Goal: Transaction & Acquisition: Purchase product/service

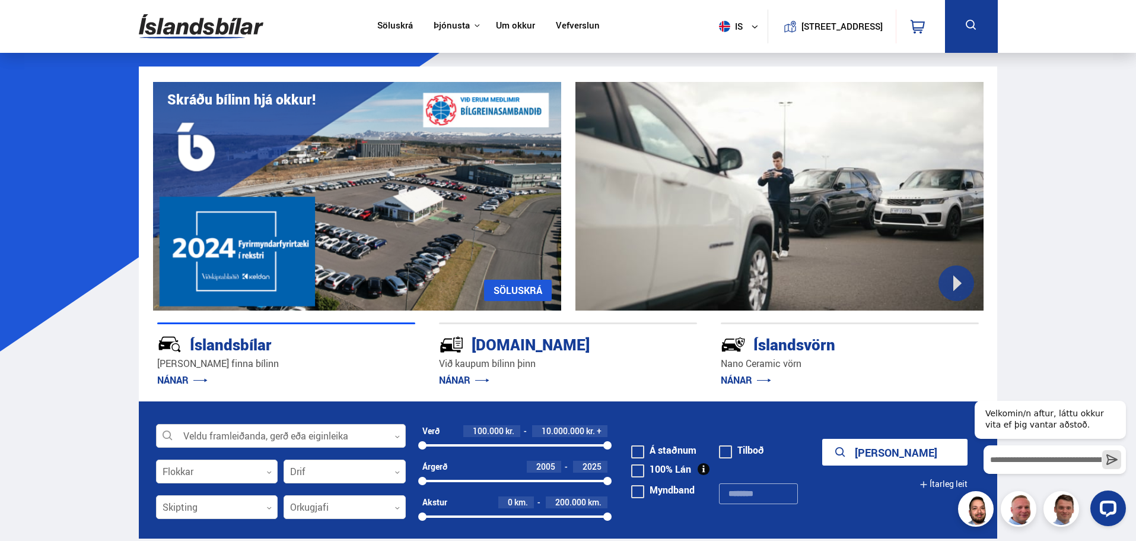
click at [219, 438] on div at bounding box center [281, 436] width 250 height 24
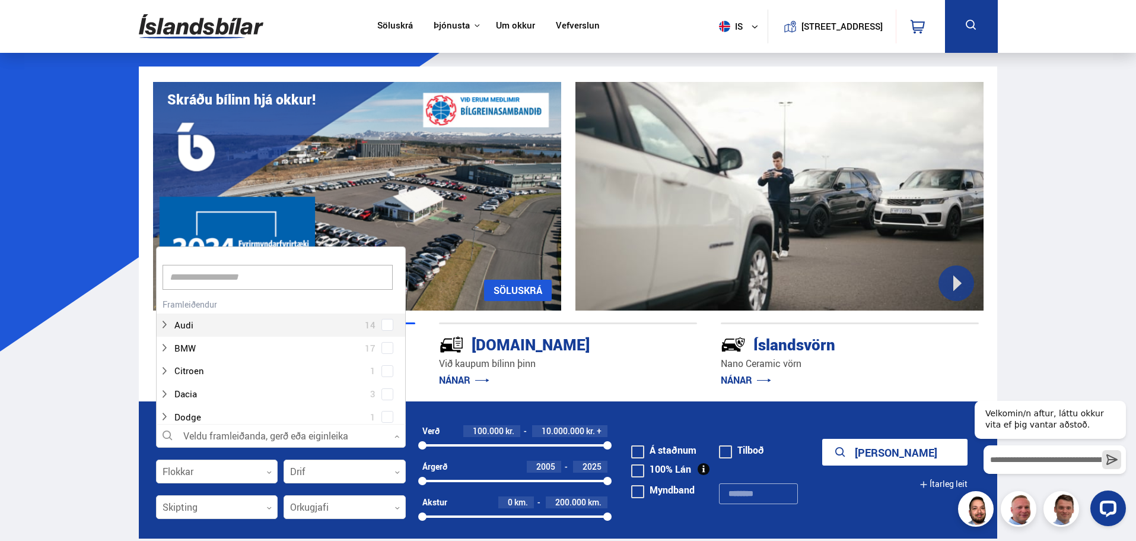
scroll to position [177, 246]
type input "***"
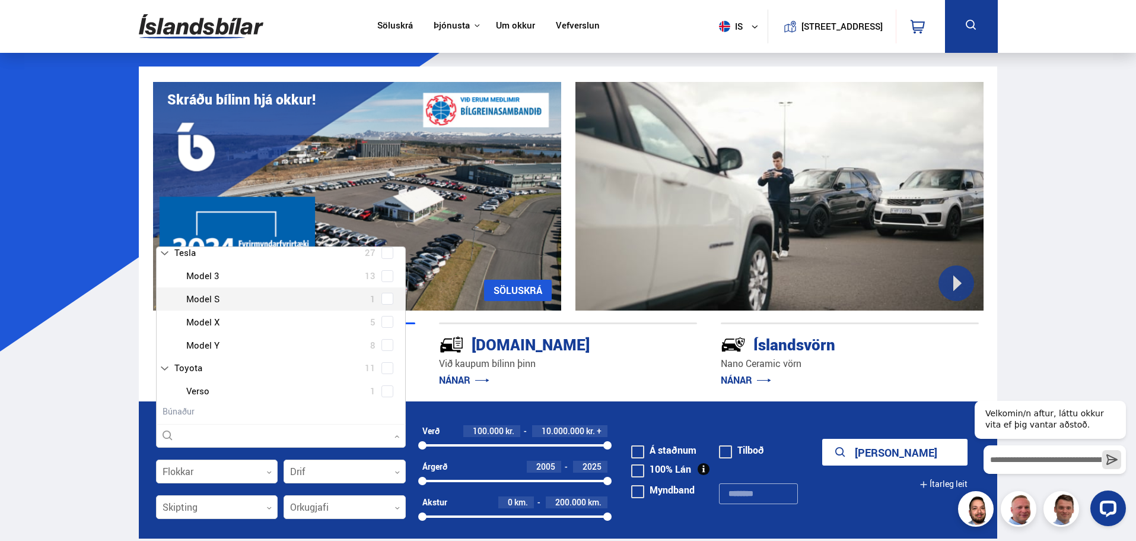
scroll to position [119, 0]
click at [383, 347] on div "Tesla Model 3 13 Tesla Model S 1 Tesla Model X 5 Tesla Model Y 8" at bounding box center [281, 310] width 249 height 92
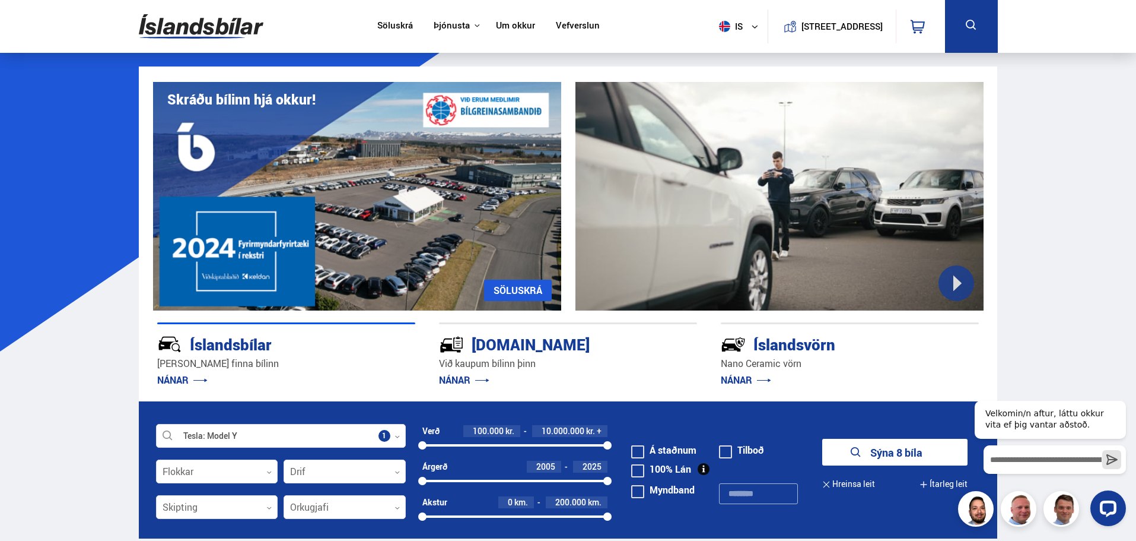
click at [878, 450] on button "Sýna 8 bíla" at bounding box center [895, 452] width 145 height 27
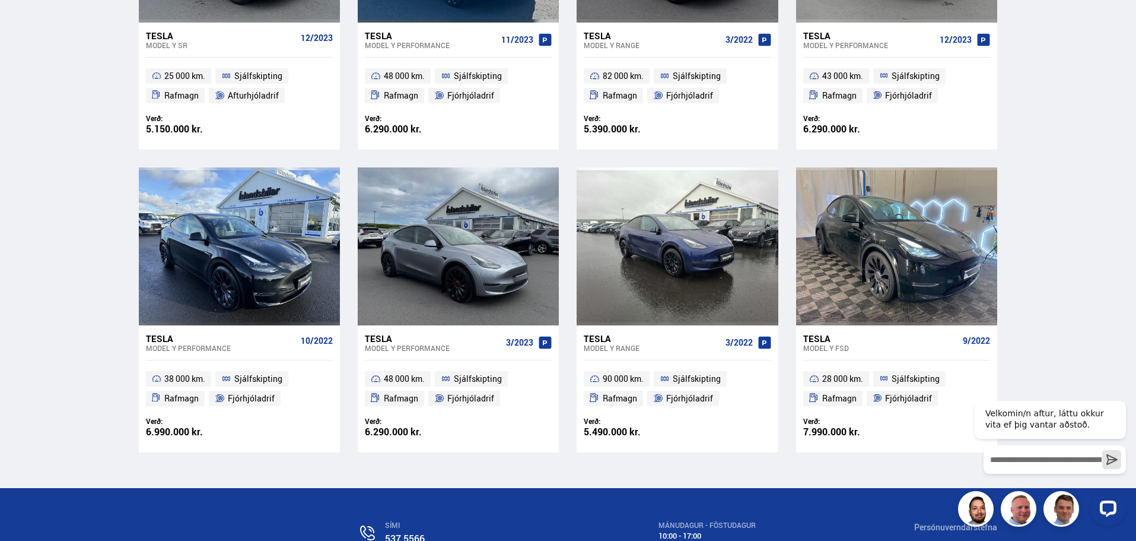
scroll to position [415, 0]
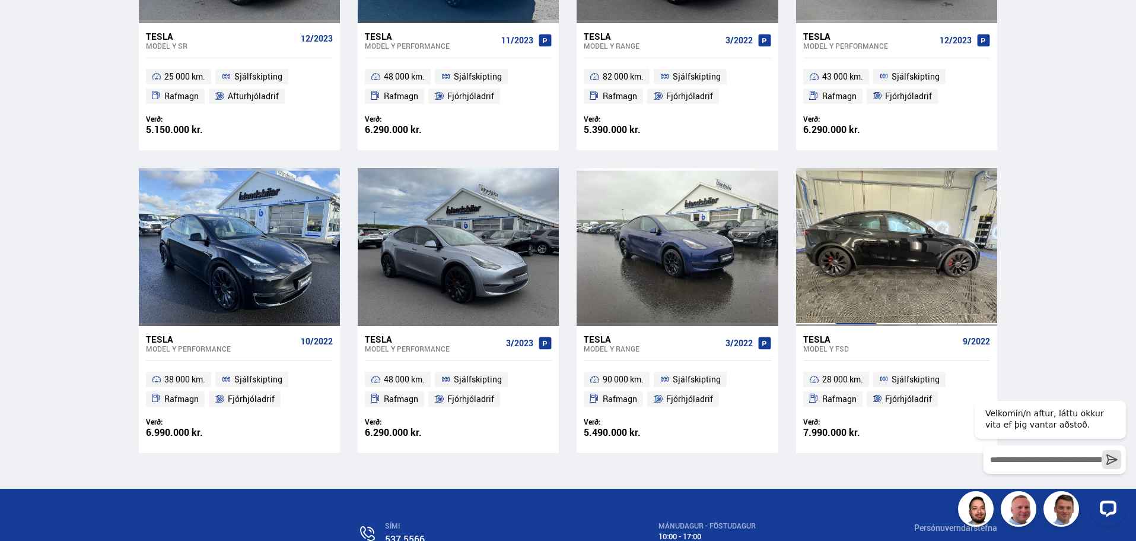
click at [849, 294] on div at bounding box center [856, 247] width 40 height 158
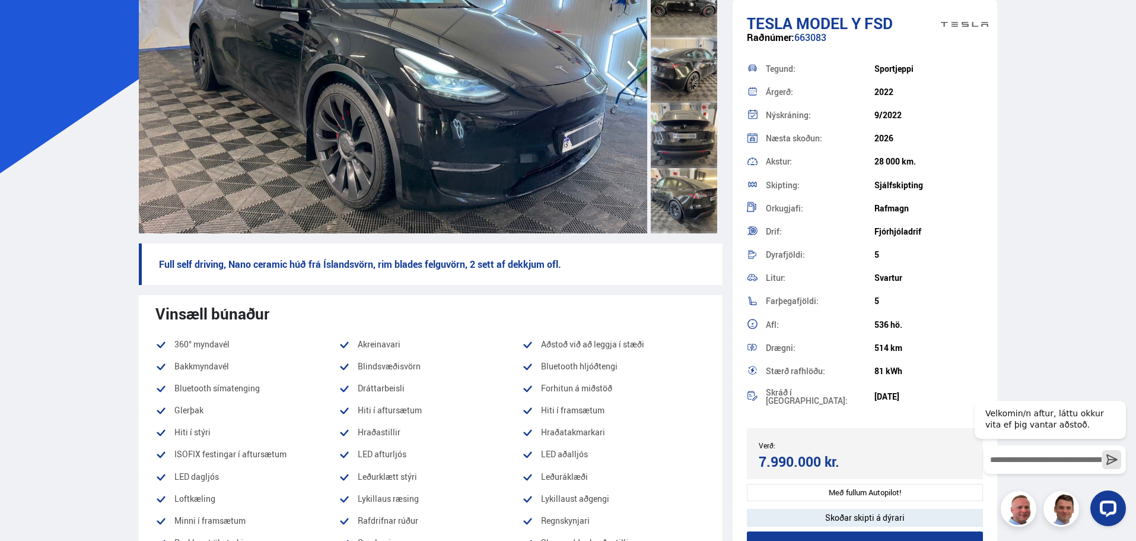
scroll to position [119, 0]
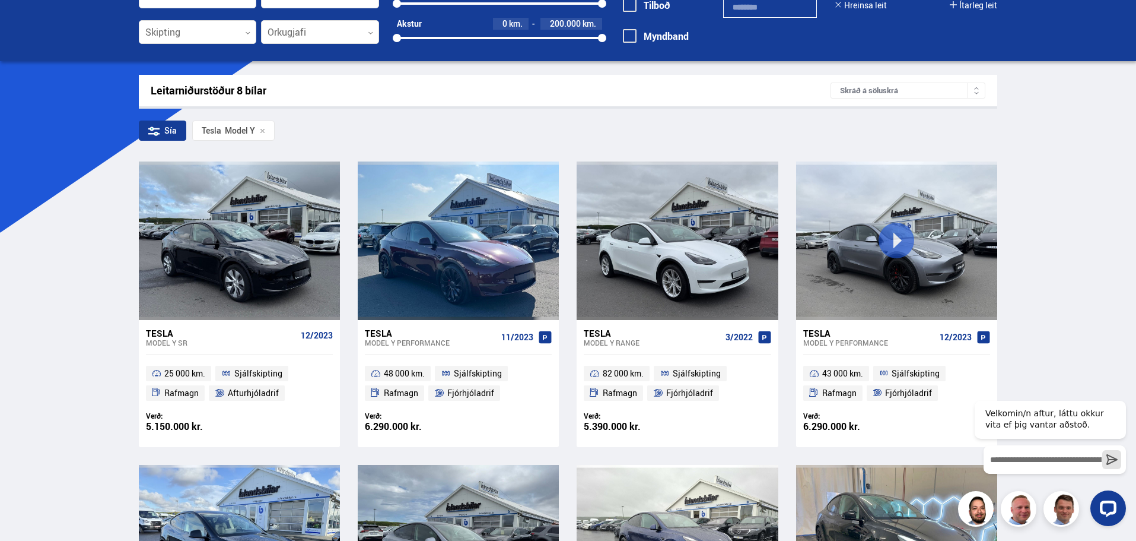
scroll to position [543, 0]
